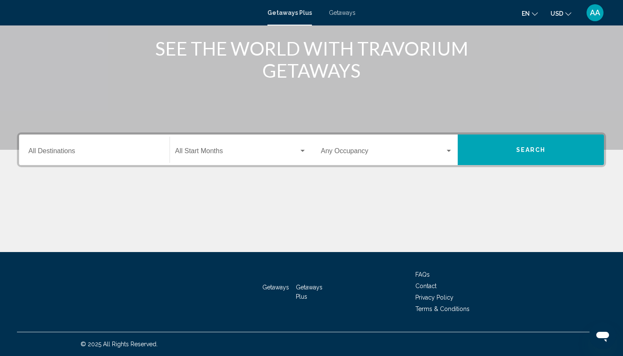
scroll to position [105, 0]
click at [86, 154] on input "Destination All Destinations" at bounding box center [94, 153] width 132 height 8
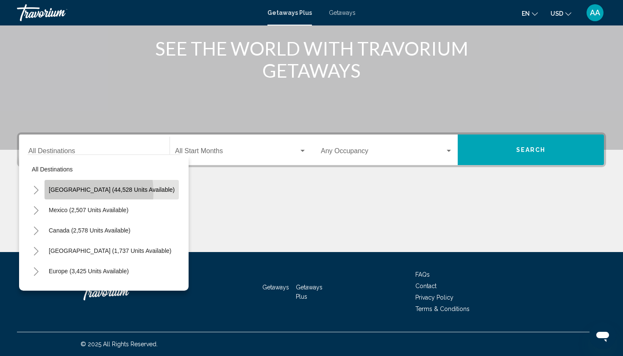
click at [57, 193] on span "[GEOGRAPHIC_DATA] (44,528 units available)" at bounding box center [112, 189] width 126 height 7
type input "**********"
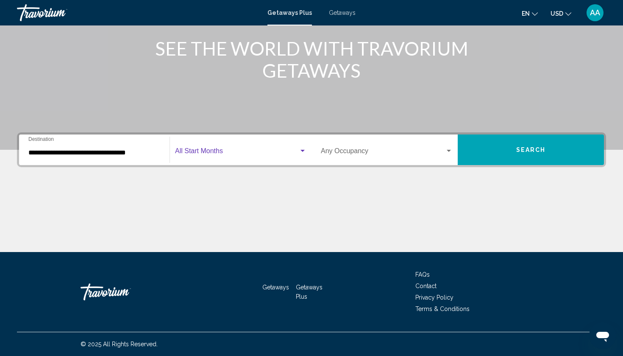
click at [301, 151] on div "Search widget" at bounding box center [303, 151] width 4 height 2
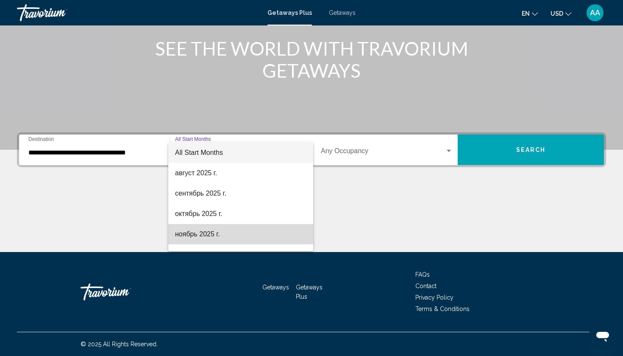
click at [252, 232] on span "ноябрь 2025 г." at bounding box center [240, 234] width 131 height 20
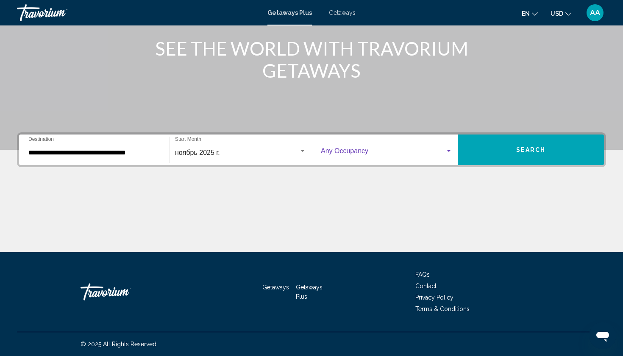
click at [448, 151] on div "Search widget" at bounding box center [449, 151] width 4 height 2
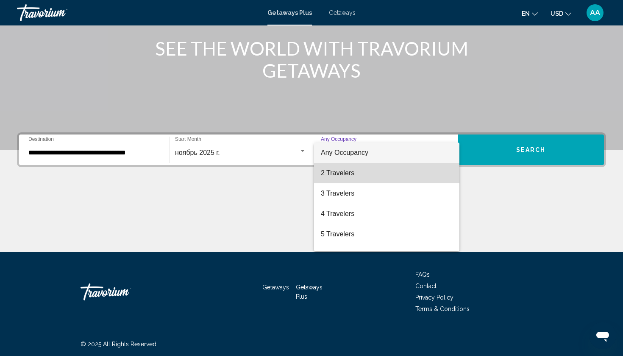
click at [393, 177] on span "2 Travelers" at bounding box center [387, 173] width 132 height 20
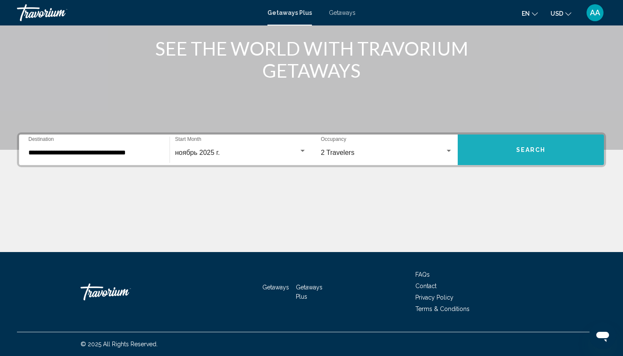
click at [549, 155] on button "Search" at bounding box center [531, 149] width 146 height 31
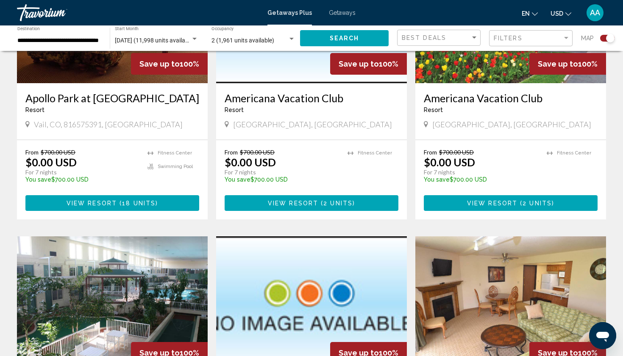
scroll to position [407, 0]
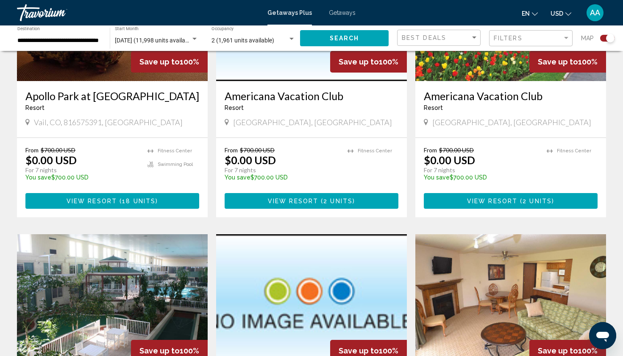
click at [96, 200] on span "View Resort" at bounding box center [92, 201] width 50 height 7
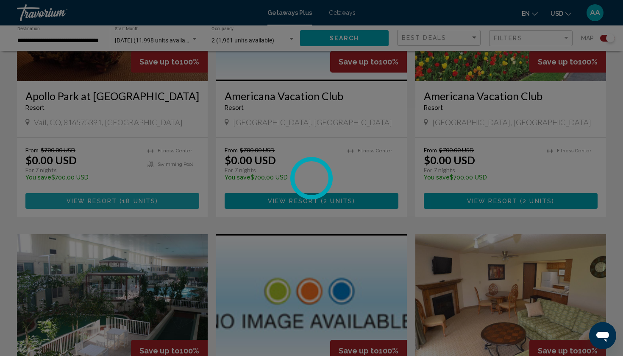
click at [96, 200] on div at bounding box center [311, 178] width 623 height 356
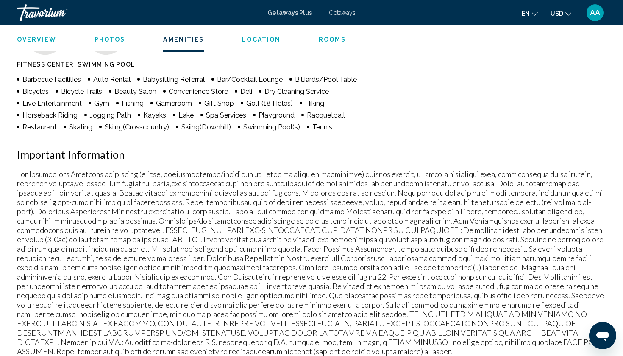
scroll to position [692, 0]
